Goal: Find contact information: Find contact information

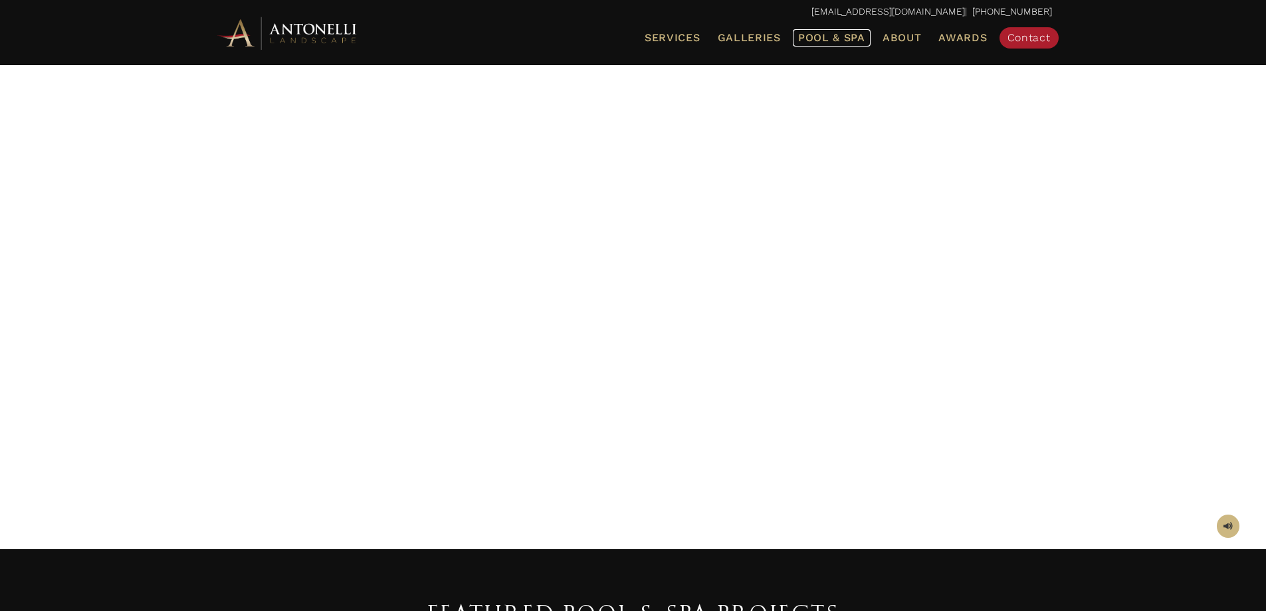
click at [829, 36] on span "Pool & Spa" at bounding box center [831, 37] width 67 height 13
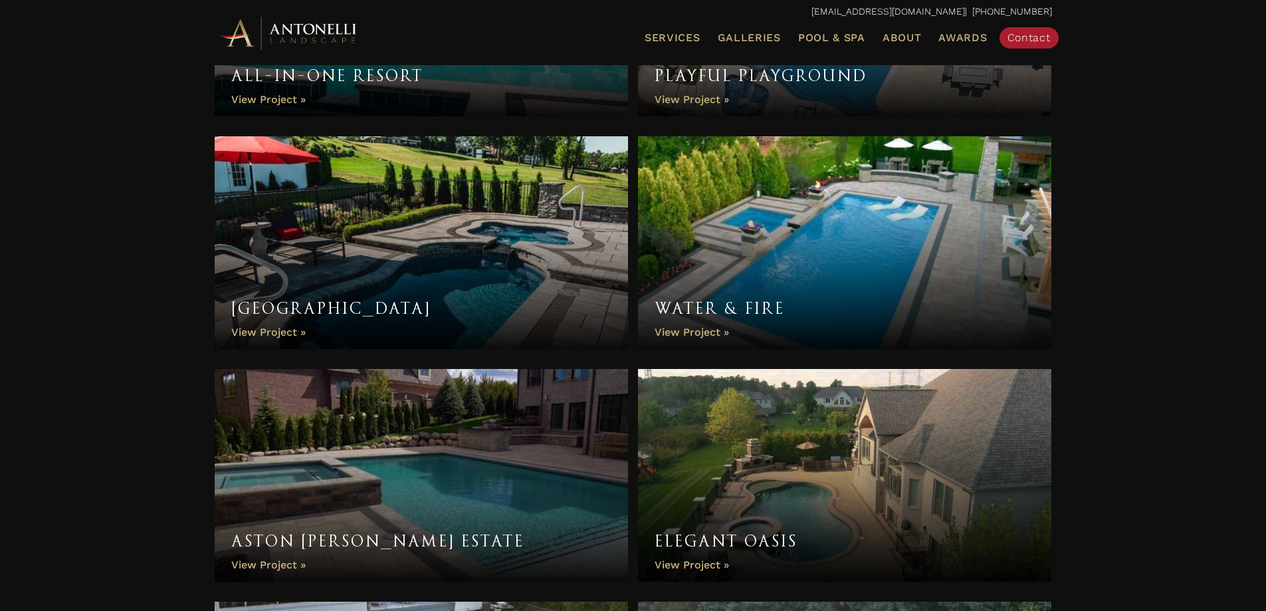
scroll to position [3921, 0]
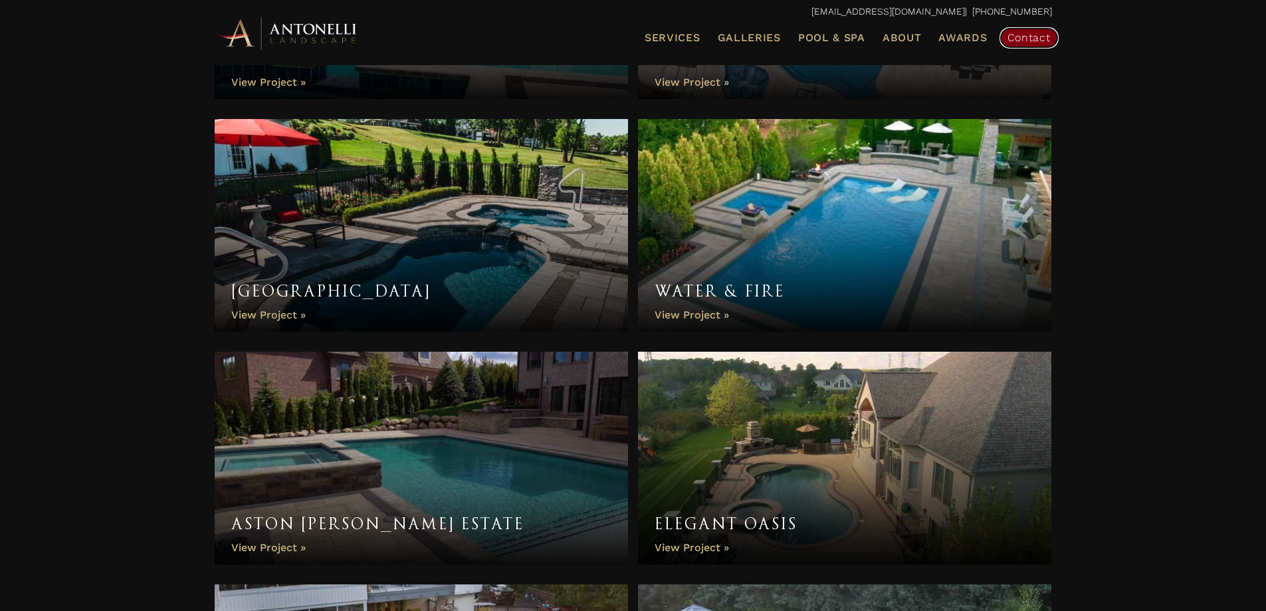
click at [1028, 35] on span "Contact" at bounding box center [1028, 37] width 43 height 13
